Goal: Task Accomplishment & Management: Manage account settings

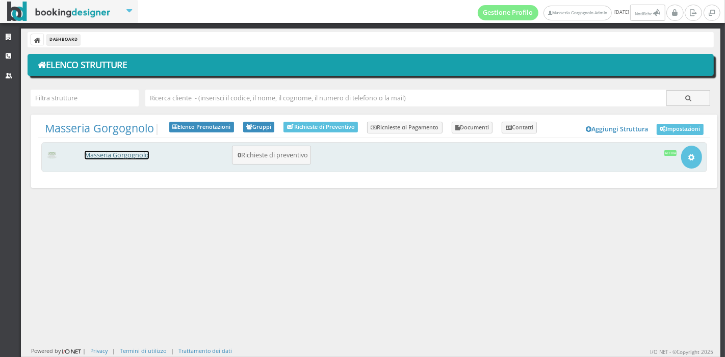
click at [134, 155] on link "Masseria Gorgognolo" at bounding box center [117, 155] width 64 height 9
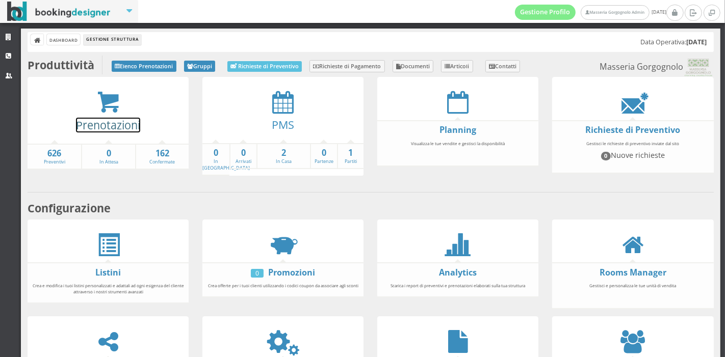
click at [79, 120] on link "Prenotazioni" at bounding box center [108, 125] width 64 height 15
